Goal: Transaction & Acquisition: Purchase product/service

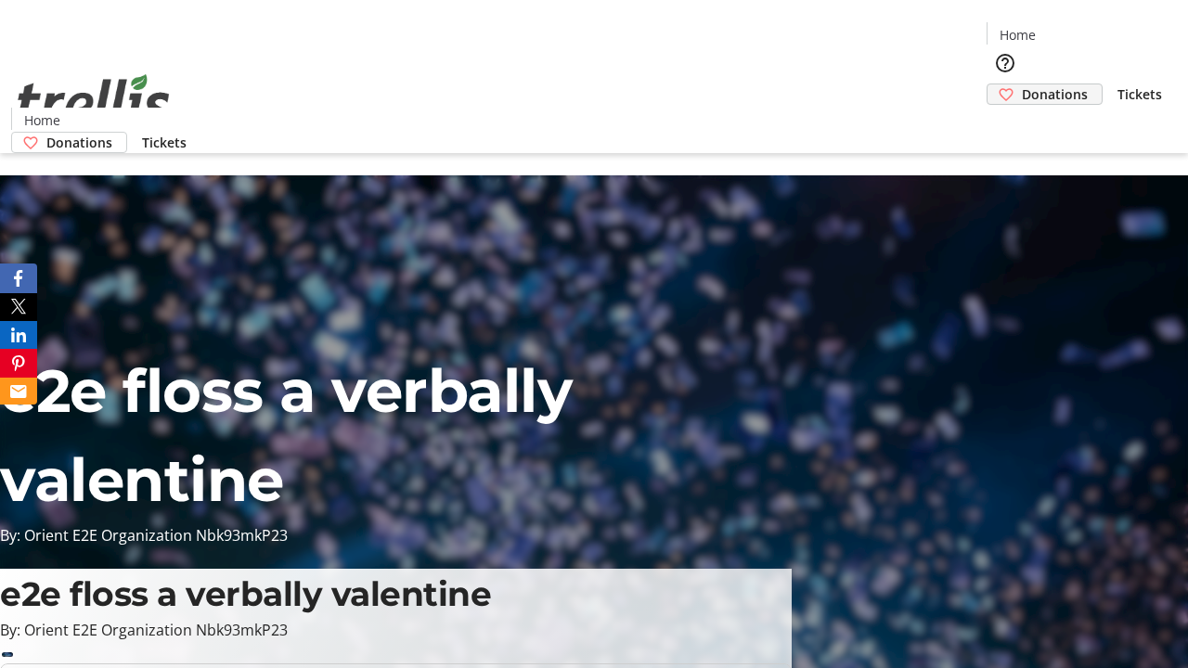
click at [1022, 84] on span "Donations" at bounding box center [1055, 93] width 66 height 19
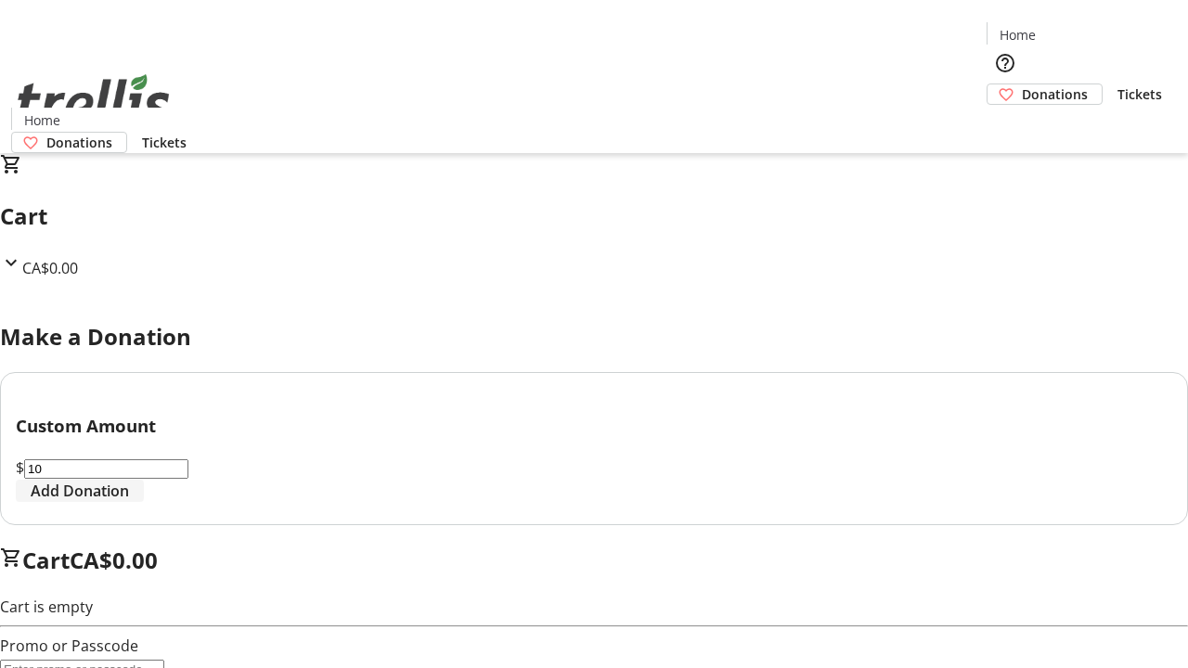
click at [129, 502] on span "Add Donation" at bounding box center [80, 491] width 98 height 22
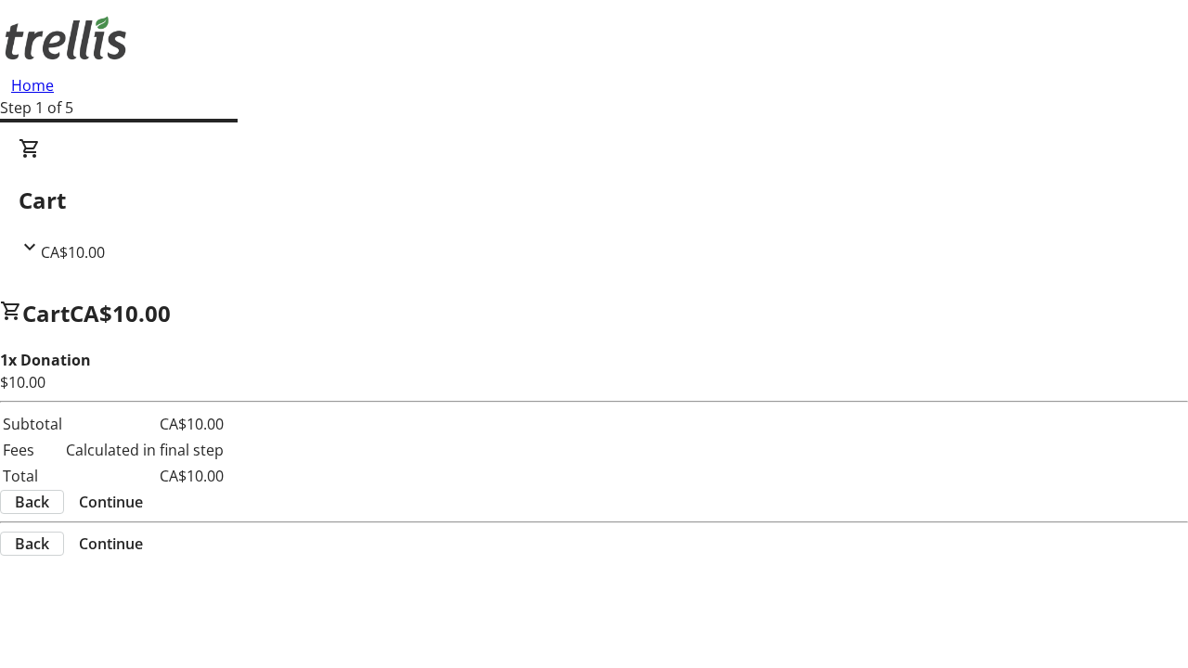
select select "CA"
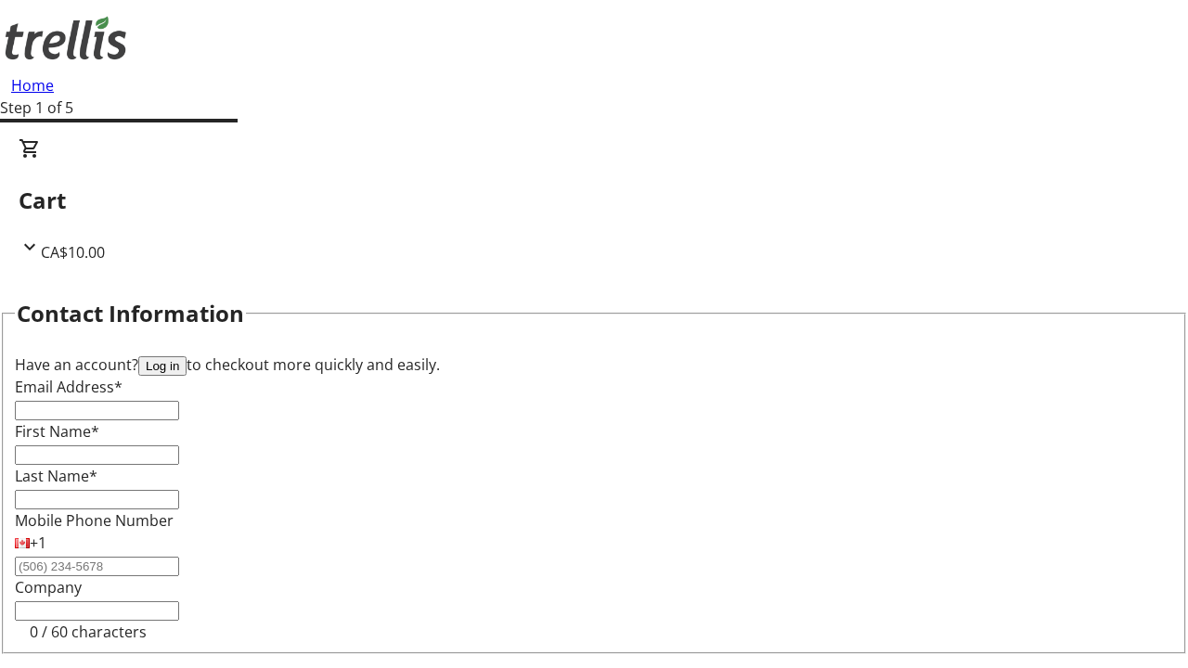
click at [187, 356] on button "Log in" at bounding box center [162, 365] width 48 height 19
